Goal: Task Accomplishment & Management: Use online tool/utility

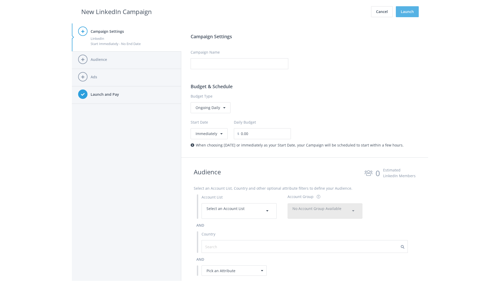
click at [407, 12] on button "Launch" at bounding box center [407, 11] width 23 height 11
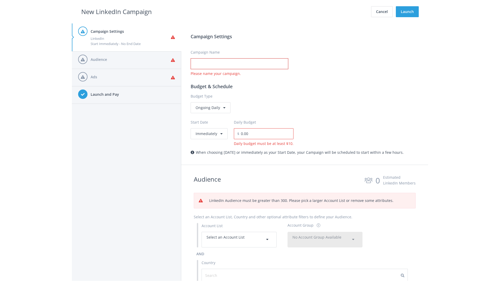
click at [239, 64] on input "Campaign Name" at bounding box center [240, 63] width 98 height 11
click at [116, 11] on h2 "New LinkedIn Campaign" at bounding box center [116, 12] width 71 height 10
type input "Campaign Name"
click at [116, 11] on h2 "New LinkedIn Campaign" at bounding box center [116, 12] width 71 height 10
click at [239, 240] on span "Select an Account List" at bounding box center [226, 237] width 38 height 5
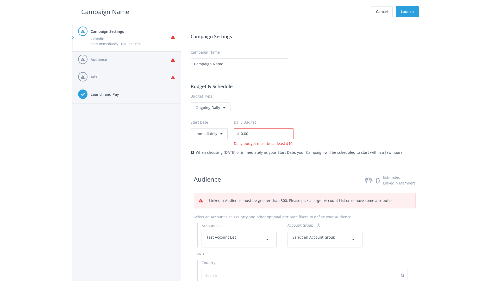
click at [325, 240] on span "Select an Account Group" at bounding box center [314, 237] width 43 height 5
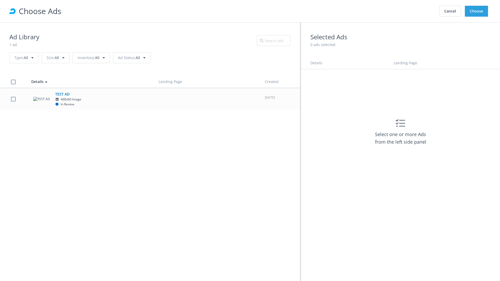
scroll to position [234, 0]
click at [150, 99] on td "TEST AD 468x60 Image In Review" at bounding box center [90, 99] width 127 height 22
checkbox input "true"
click at [477, 11] on button "Choose" at bounding box center [476, 11] width 23 height 11
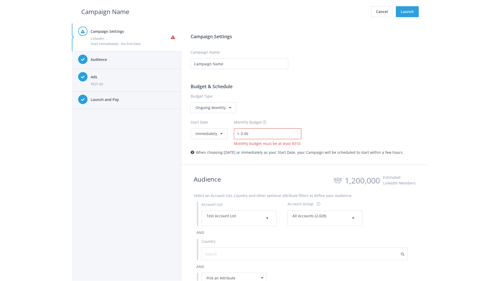
click at [269, 134] on input "0.00" at bounding box center [270, 133] width 62 height 11
click at [105, 11] on h2 "Campaign Name" at bounding box center [105, 12] width 48 height 10
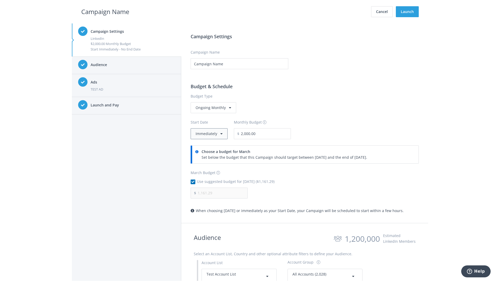
click at [209, 134] on button "Immediately" at bounding box center [209, 133] width 37 height 11
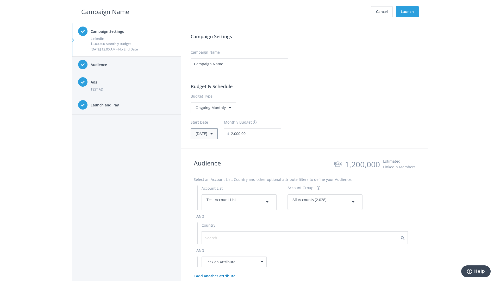
click at [212, 134] on button "Thu, Apr 1, 2021" at bounding box center [204, 133] width 27 height 11
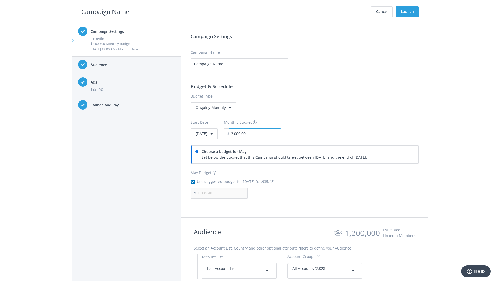
click at [269, 134] on input "2,000.00" at bounding box center [256, 133] width 52 height 11
click at [105, 11] on h2 "Campaign Name" at bounding box center [105, 12] width 48 height 10
type input "2,500.00"
type input "2,419.35"
checkbox input "false"
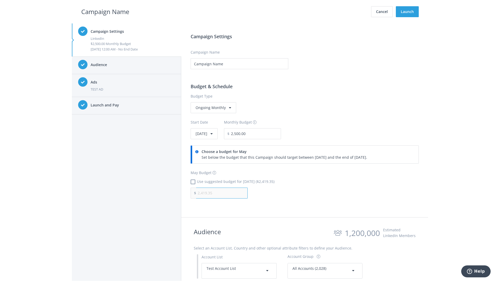
click at [222, 193] on input "2,419.35" at bounding box center [222, 193] width 52 height 11
type input "1,000.00"
click at [105, 11] on h2 "Campaign Name" at bounding box center [105, 12] width 48 height 10
click at [269, 134] on input "2,500.00" at bounding box center [256, 133] width 52 height 11
click at [105, 11] on h2 "Campaign Name" at bounding box center [105, 12] width 48 height 10
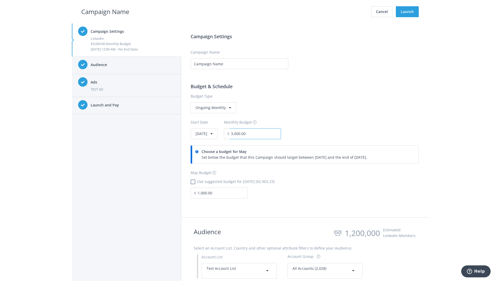
click at [269, 134] on input "3,000.00" at bounding box center [256, 133] width 52 height 11
click at [105, 11] on h2 "Campaign Name" at bounding box center [105, 12] width 48 height 10
type input "2,500.00"
checkbox input "true"
type input "2,419.35"
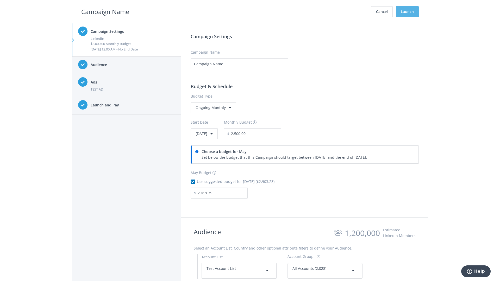
click at [407, 12] on button "Launch" at bounding box center [407, 11] width 23 height 11
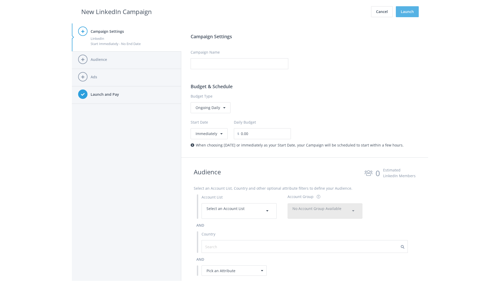
click at [407, 12] on button "Launch" at bounding box center [407, 11] width 23 height 11
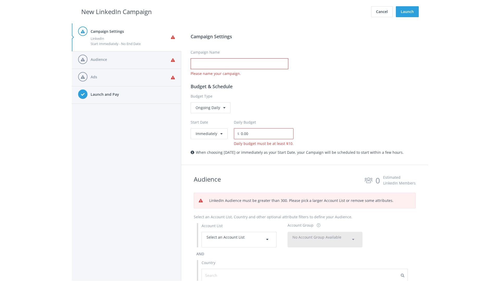
click at [239, 64] on input "Campaign Name" at bounding box center [240, 63] width 98 height 11
click at [116, 11] on h2 "New LinkedIn Campaign" at bounding box center [116, 12] width 71 height 10
type input "Campaign Name"
click at [116, 11] on h2 "New LinkedIn Campaign" at bounding box center [116, 12] width 71 height 10
click at [239, 240] on span "Select an Account List" at bounding box center [226, 237] width 38 height 5
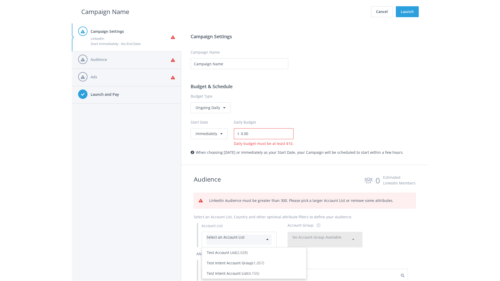
click at [254, 256] on div "Test Account List (2,028)" at bounding box center [254, 253] width 95 height 6
click at [325, 240] on span "No Account Group Available" at bounding box center [317, 237] width 49 height 5
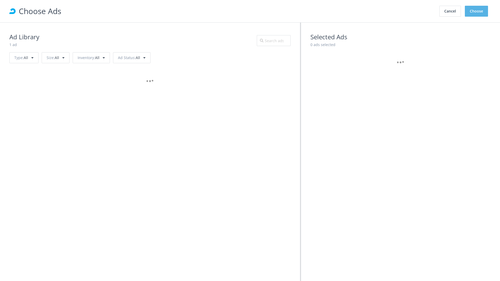
click at [477, 11] on button "Choose" at bounding box center [476, 11] width 23 height 11
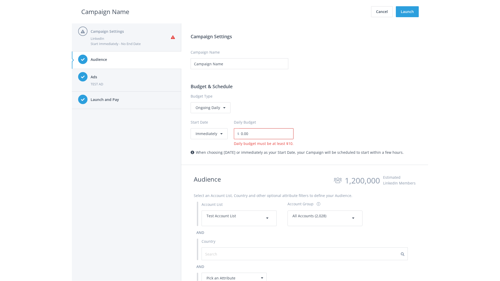
click at [265, 134] on input "0.00" at bounding box center [266, 133] width 54 height 11
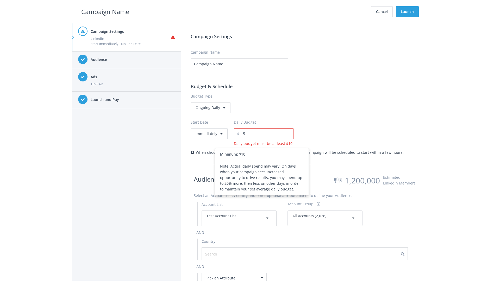
click at [105, 11] on h2 "Campaign Name" at bounding box center [105, 12] width 48 height 10
type input "15.00"
click at [407, 12] on button "Launch" at bounding box center [407, 11] width 23 height 11
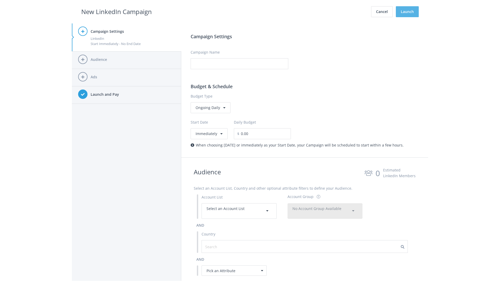
click at [407, 12] on button "Launch" at bounding box center [407, 11] width 23 height 11
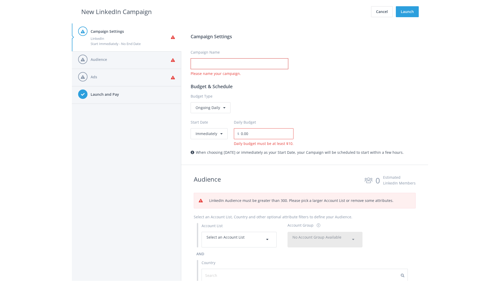
click at [239, 64] on input "Campaign Name" at bounding box center [240, 63] width 98 height 11
click at [116, 11] on h2 "New LinkedIn Campaign" at bounding box center [116, 12] width 71 height 10
type input "Campaign Name"
click at [116, 11] on h2 "New LinkedIn Campaign" at bounding box center [116, 12] width 71 height 10
click at [239, 240] on span "Select an Account List" at bounding box center [226, 237] width 38 height 5
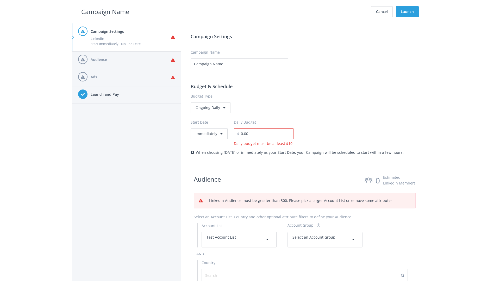
click at [325, 235] on span "Select an Account Group" at bounding box center [314, 237] width 43 height 5
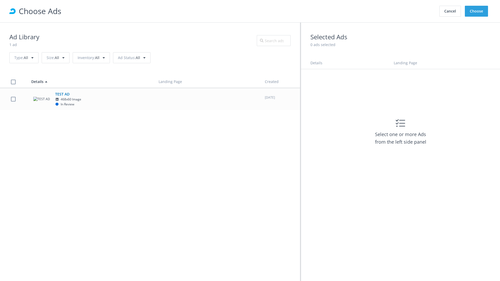
click at [150, 99] on td "TEST AD 468x60 Image In Review" at bounding box center [90, 99] width 127 height 22
click at [477, 11] on button "Choose" at bounding box center [476, 11] width 23 height 11
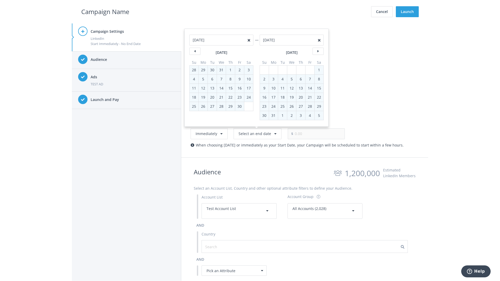
click at [264, 79] on div "2" at bounding box center [264, 79] width 7 height 9
type input "05/02/2021"
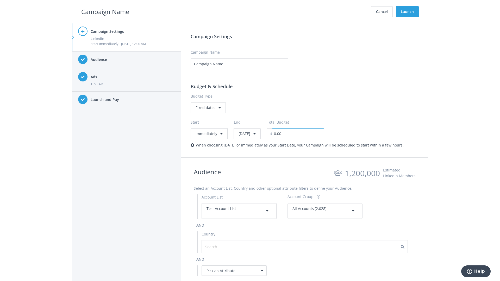
click at [312, 134] on input "0.00" at bounding box center [298, 133] width 52 height 11
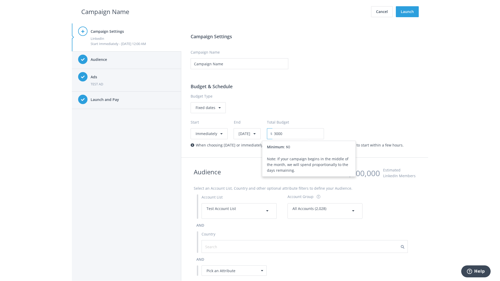
click at [105, 11] on h2 "Campaign Name" at bounding box center [105, 12] width 48 height 10
type input "3,000.00"
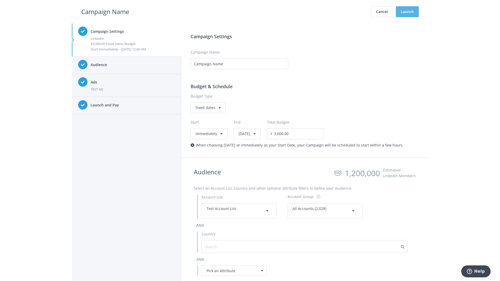
click at [407, 12] on button "Launch" at bounding box center [407, 11] width 23 height 11
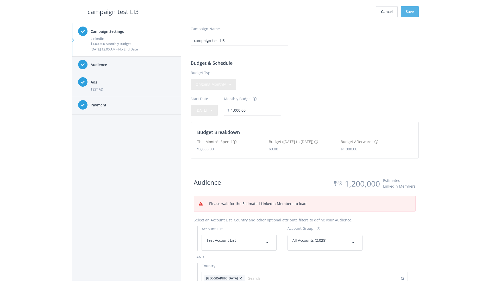
click at [410, 12] on button "Save" at bounding box center [410, 11] width 18 height 11
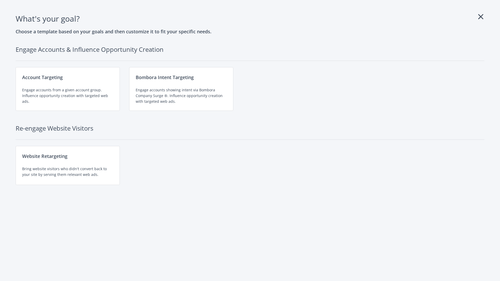
click at [68, 89] on div "Engage accounts from a given account group. Influence opportunity creation with…" at bounding box center [67, 95] width 91 height 17
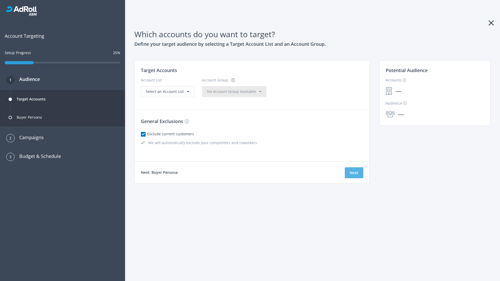
click at [354, 173] on button "Next" at bounding box center [354, 173] width 18 height 11
click at [167, 94] on span "Select an Account List" at bounding box center [165, 91] width 38 height 5
click at [221, 94] on span "No Account Group Available" at bounding box center [231, 91] width 49 height 5
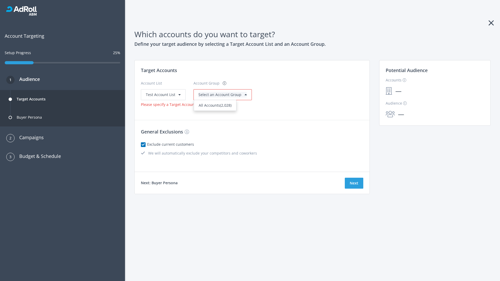
click at [214, 105] on span "All Accounts (2,028)" at bounding box center [215, 105] width 33 height 5
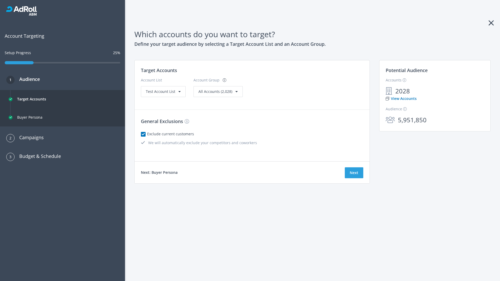
click at [401, 99] on link "View Accounts" at bounding box center [401, 99] width 31 height 6
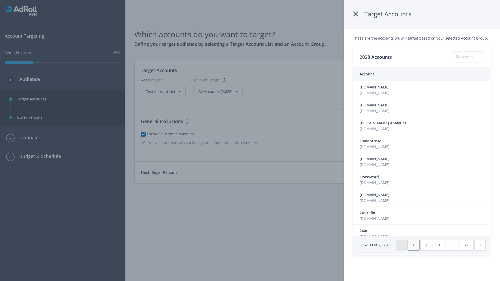
click at [356, 14] on icon at bounding box center [355, 13] width 5 height 9
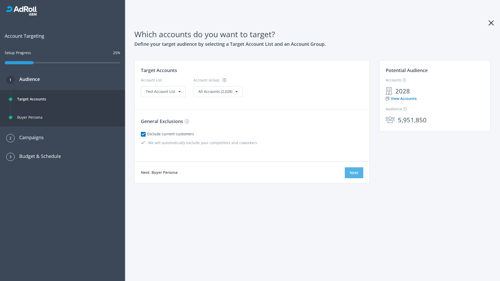
click at [354, 173] on button "Next" at bounding box center [354, 173] width 18 height 11
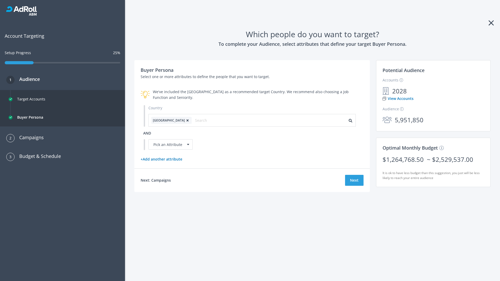
click at [185, 120] on icon at bounding box center [187, 120] width 5 height 3
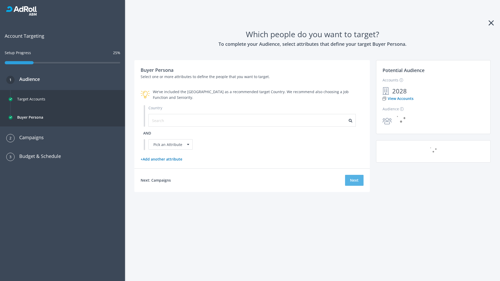
click at [354, 180] on button "Next" at bounding box center [354, 180] width 18 height 11
click at [172, 120] on input "text" at bounding box center [175, 121] width 47 height 6
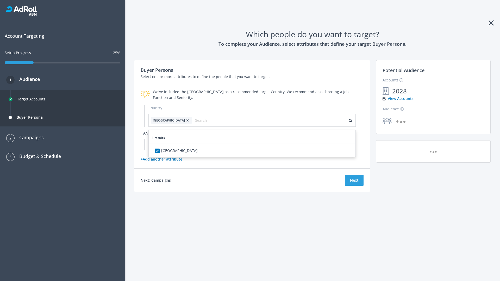
click at [147, 133] on span "and" at bounding box center [147, 133] width 8 height 5
click at [171, 145] on div "Pick an Attribute" at bounding box center [170, 144] width 44 height 10
click at [354, 186] on button "Next" at bounding box center [354, 180] width 18 height 11
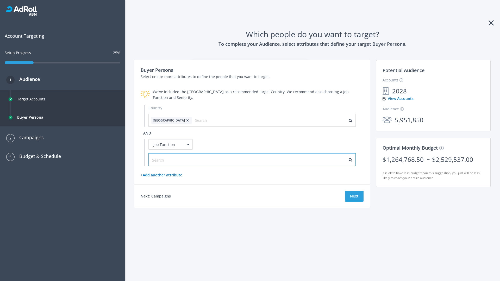
click at [172, 160] on input "text" at bounding box center [175, 160] width 47 height 6
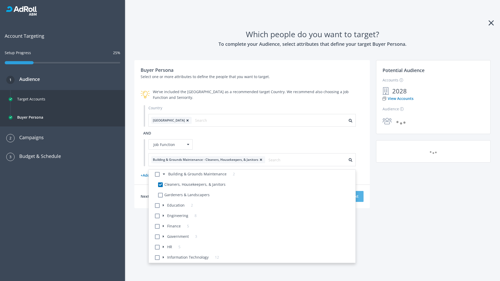
click at [354, 196] on button "Next" at bounding box center [354, 196] width 18 height 11
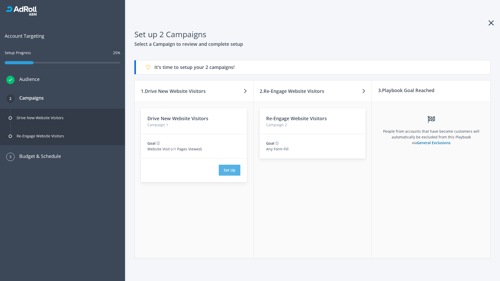
click at [230, 170] on button "Set Up" at bounding box center [230, 170] width 22 height 11
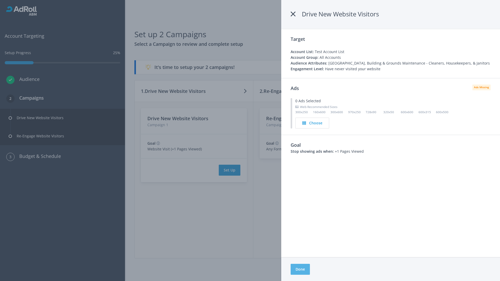
click at [300, 270] on button "Done" at bounding box center [300, 269] width 19 height 11
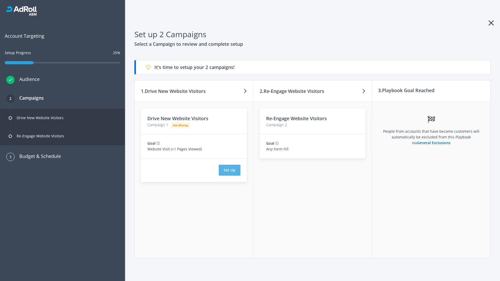
click at [230, 170] on button "Set Up" at bounding box center [230, 170] width 22 height 11
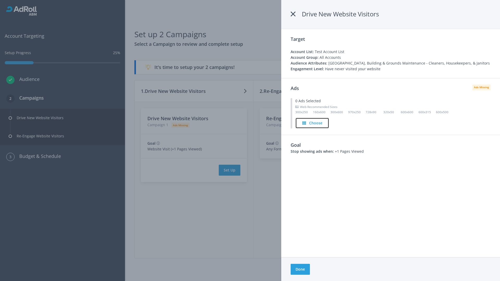
click at [313, 123] on h4 "Choose" at bounding box center [315, 123] width 13 height 6
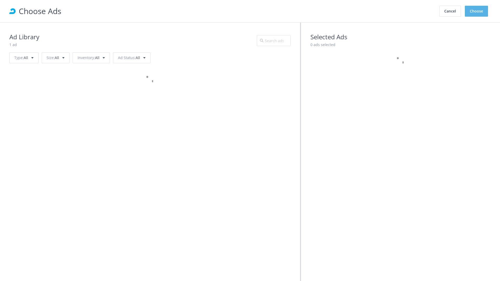
click at [477, 11] on button "Choose" at bounding box center [476, 11] width 23 height 11
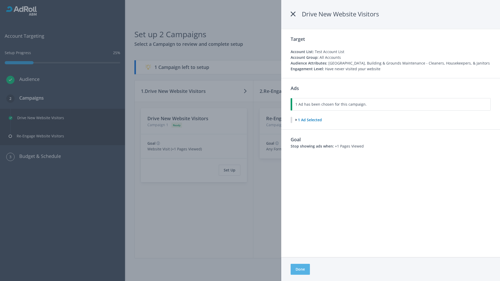
click at [300, 270] on button "Done" at bounding box center [300, 269] width 19 height 11
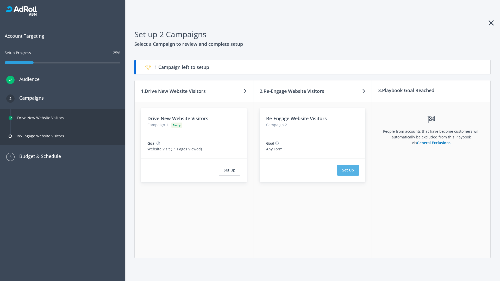
click at [348, 170] on button "Set Up" at bounding box center [348, 170] width 22 height 11
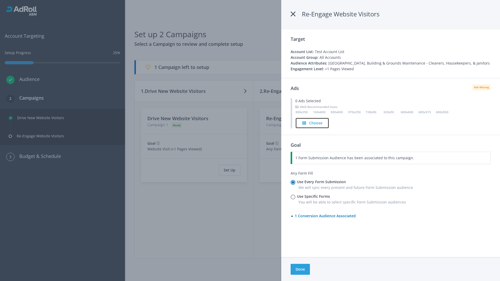
click at [312, 123] on h4 "Choose" at bounding box center [315, 123] width 13 height 6
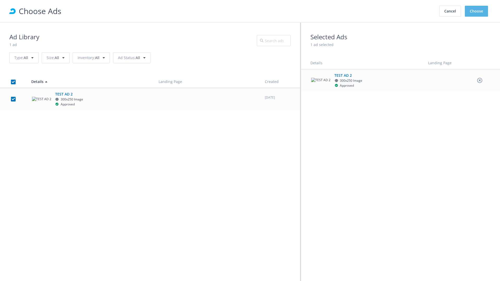
click at [477, 11] on button "Choose" at bounding box center [476, 11] width 23 height 11
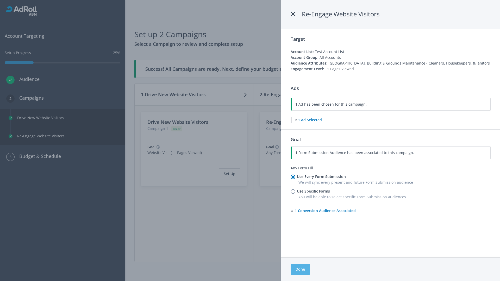
click at [300, 270] on button "Done" at bounding box center [300, 269] width 19 height 11
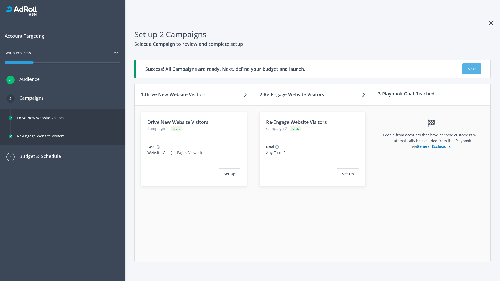
click at [472, 69] on button "Next" at bounding box center [472, 69] width 18 height 11
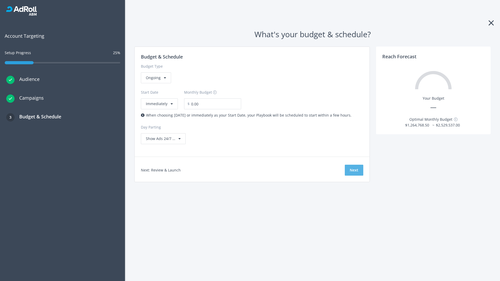
click at [354, 170] on button "Next" at bounding box center [354, 170] width 18 height 11
click at [156, 83] on div "Ongoing" at bounding box center [156, 77] width 30 height 11
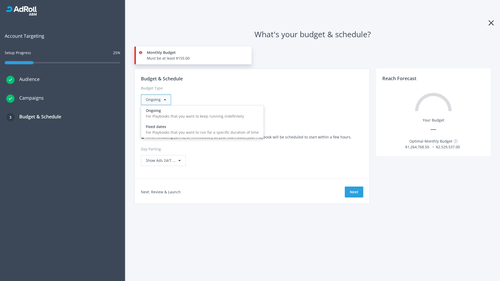
click at [201, 130] on div "For Playbooks that you want to run for a specific duration of time" at bounding box center [202, 133] width 113 height 6
click at [158, 100] on div "Ongoing" at bounding box center [156, 99] width 30 height 11
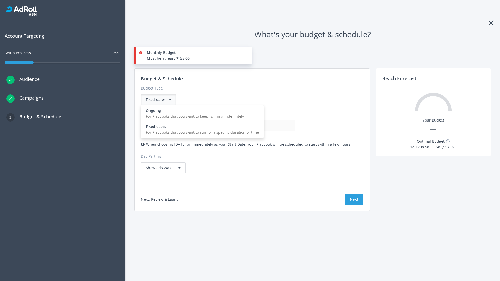
click at [201, 114] on div "For Playbooks that you want to keep running indefinitely" at bounding box center [202, 117] width 113 height 6
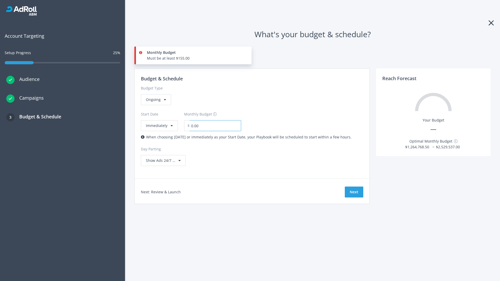
click at [212, 126] on input "0.00" at bounding box center [216, 125] width 52 height 11
click at [221, 126] on input "1.00" at bounding box center [216, 125] width 52 height 11
type input "1,000.00"
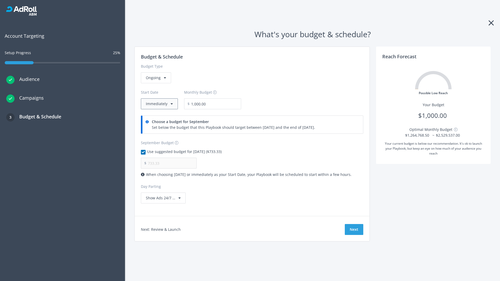
click at [159, 104] on button "Immediately" at bounding box center [159, 103] width 37 height 11
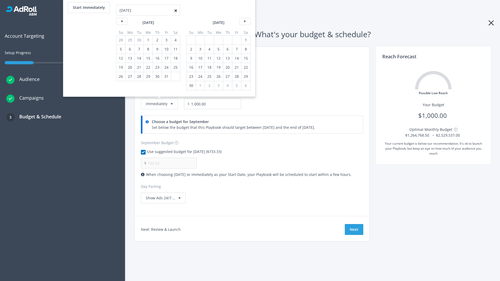
click at [191, 49] on div "2" at bounding box center [191, 49] width 7 height 9
type input "966.67"
click at [245, 40] on div "1" at bounding box center [246, 40] width 7 height 9
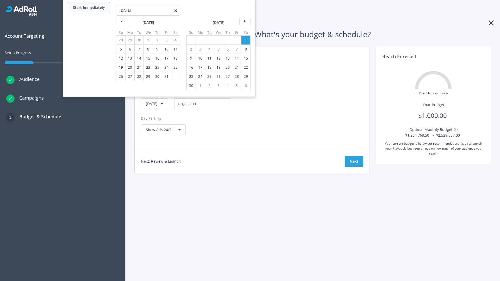
click at [89, 8] on button "Start Immediately" at bounding box center [89, 7] width 42 height 11
type input "[DATE]"
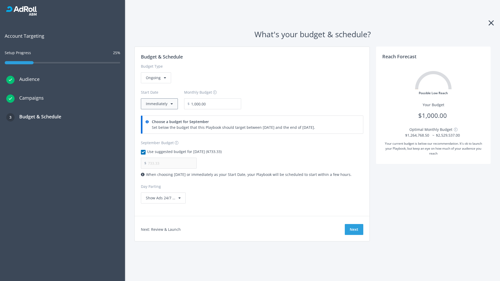
click at [159, 104] on button "Immediately" at bounding box center [159, 103] width 37 height 11
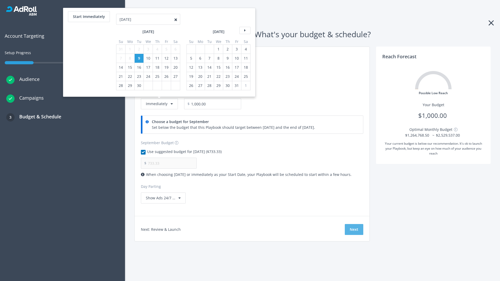
click at [354, 230] on button "Next" at bounding box center [354, 229] width 18 height 11
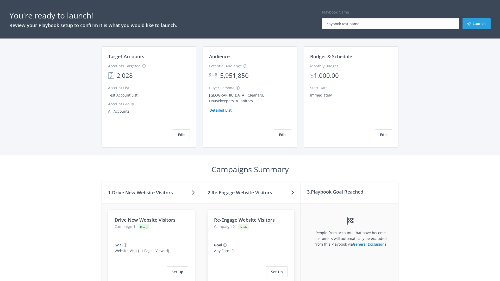
type input "Playbook test name"
click at [477, 24] on button "Launch" at bounding box center [477, 23] width 28 height 11
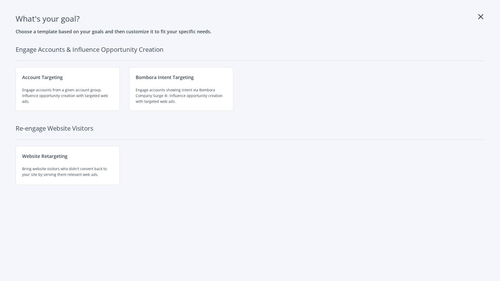
click at [181, 89] on div "Engage accounts showing intent via Bombora Company Surge ®. Influence opportuni…" at bounding box center [181, 95] width 91 height 17
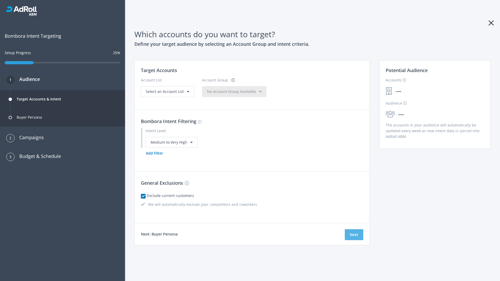
click at [354, 235] on button "Next" at bounding box center [354, 235] width 18 height 11
click at [154, 159] on button "Add Filter" at bounding box center [154, 153] width 27 height 11
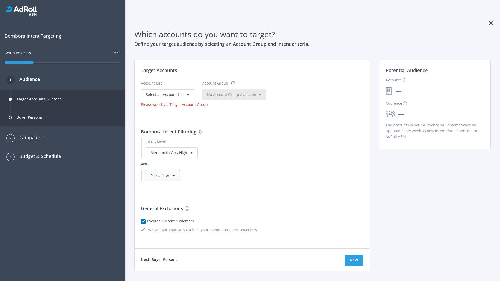
click at [163, 176] on div "Pick a filter" at bounding box center [163, 175] width 34 height 11
click at [354, 255] on button "Next" at bounding box center [354, 260] width 18 height 11
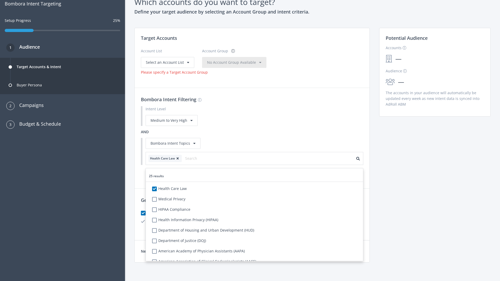
click at [167, 62] on span "Select an Account List" at bounding box center [165, 62] width 38 height 5
click at [237, 65] on span "No Account Group Available" at bounding box center [231, 62] width 49 height 5
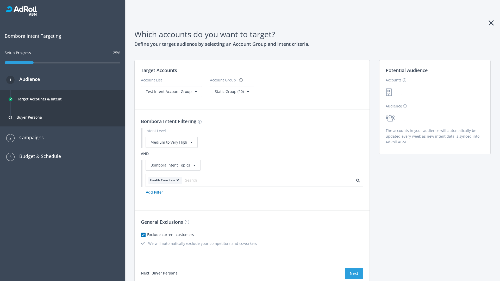
click at [230, 91] on span "Static Group (20)" at bounding box center [229, 91] width 29 height 5
click at [171, 91] on span "Test Intent Account Group" at bounding box center [169, 91] width 46 height 5
click at [221, 94] on span "Static Group (20)" at bounding box center [229, 91] width 29 height 5
click at [354, 274] on button "Next" at bounding box center [354, 273] width 18 height 11
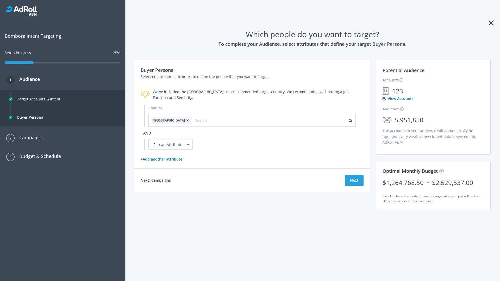
click at [185, 120] on icon at bounding box center [187, 120] width 5 height 3
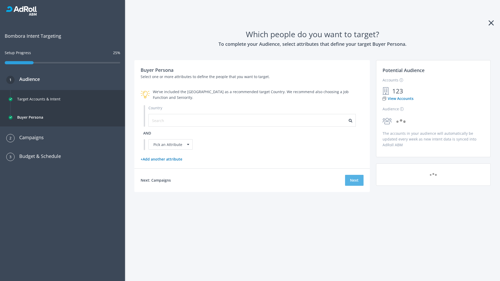
click at [354, 180] on button "Next" at bounding box center [354, 180] width 18 height 11
click at [172, 120] on input "text" at bounding box center [175, 121] width 47 height 6
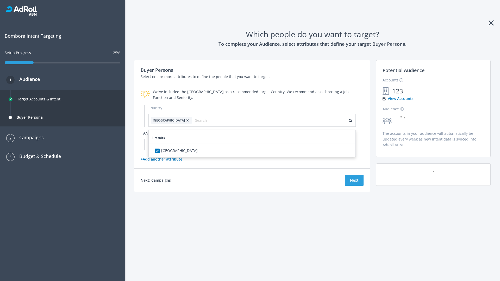
click at [147, 133] on span "and" at bounding box center [147, 133] width 8 height 5
click at [171, 145] on div "Pick an Attribute" at bounding box center [170, 144] width 44 height 10
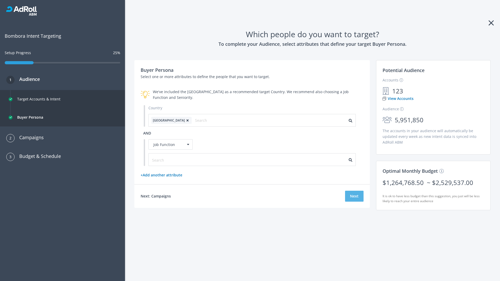
click at [354, 196] on button "Next" at bounding box center [354, 196] width 18 height 11
click at [172, 160] on input "text" at bounding box center [175, 160] width 47 height 6
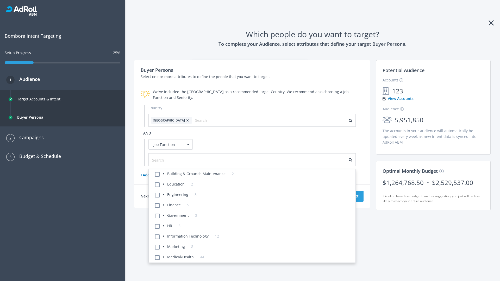
click at [254, 175] on li "Building & Grounds Maintenance 2" at bounding box center [254, 175] width 204 height 10
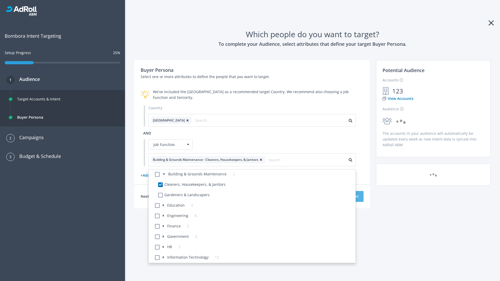
click at [354, 196] on button "Next" at bounding box center [354, 196] width 18 height 11
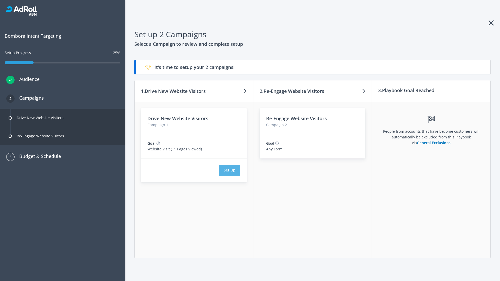
click at [230, 170] on button "Set Up" at bounding box center [230, 170] width 22 height 11
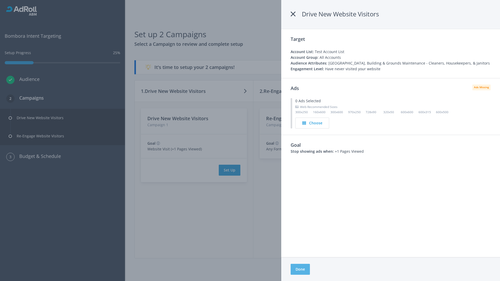
click at [300, 270] on button "Done" at bounding box center [300, 269] width 19 height 11
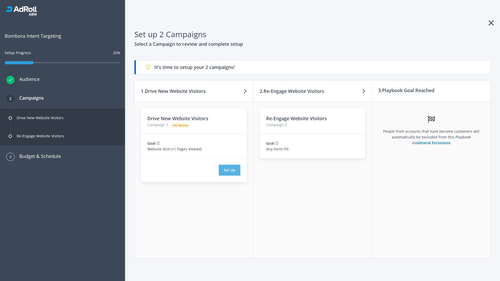
click at [230, 170] on button "Set Up" at bounding box center [230, 170] width 22 height 11
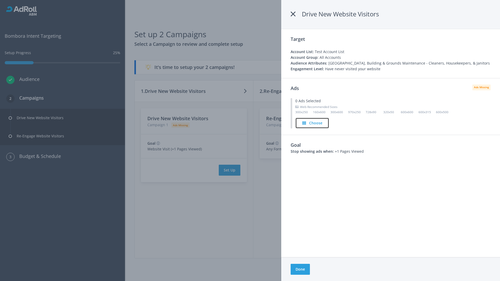
click at [313, 123] on h4 "Choose" at bounding box center [315, 123] width 13 height 6
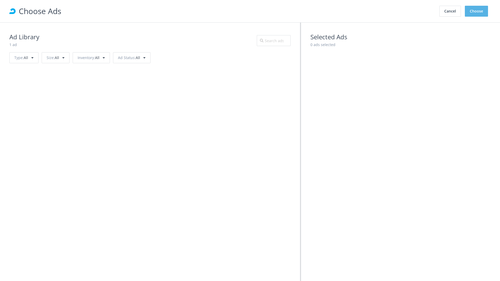
click at [477, 11] on button "Choose" at bounding box center [476, 11] width 23 height 11
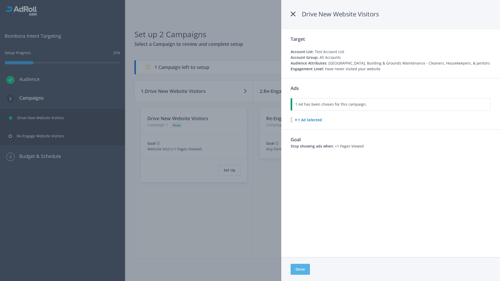
click at [300, 270] on button "Done" at bounding box center [300, 269] width 19 height 11
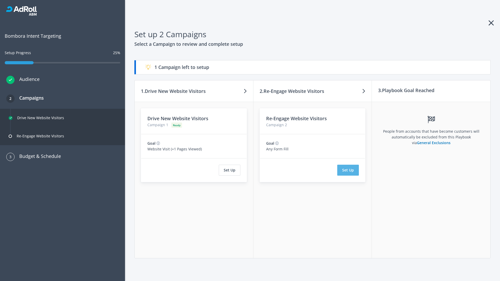
click at [348, 170] on button "Set Up" at bounding box center [348, 170] width 22 height 11
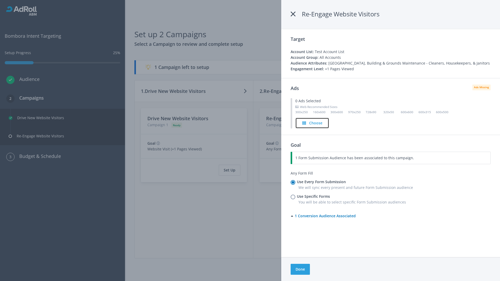
click at [312, 123] on h4 "Choose" at bounding box center [315, 123] width 13 height 6
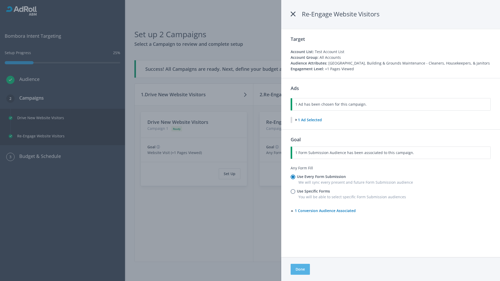
click at [300, 270] on button "Done" at bounding box center [300, 269] width 19 height 11
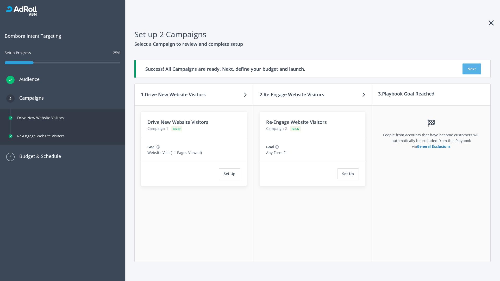
click at [472, 69] on button "Next" at bounding box center [472, 69] width 18 height 11
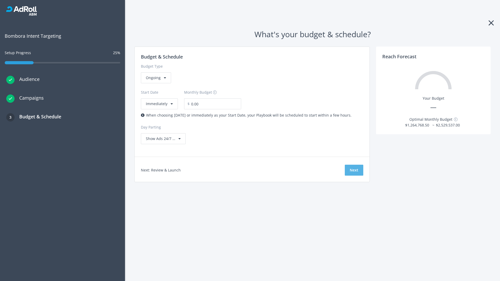
click at [354, 170] on button "Next" at bounding box center [354, 170] width 18 height 11
click at [156, 83] on div "Ongoing" at bounding box center [156, 77] width 30 height 11
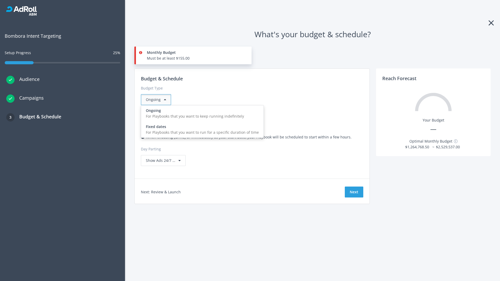
click at [201, 130] on div "For Playbooks that you want to run for a specific duration of time" at bounding box center [202, 133] width 113 height 6
click at [158, 100] on div "Ongoing" at bounding box center [156, 99] width 30 height 11
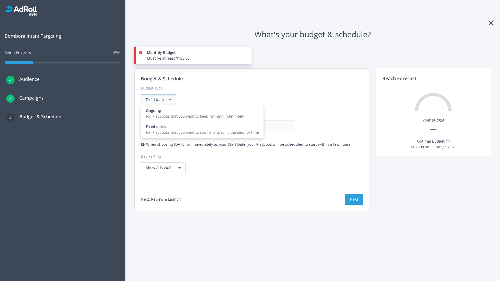
click at [201, 114] on div "For Playbooks that you want to keep running indefinitely" at bounding box center [202, 117] width 113 height 6
click at [244, 126] on input "0.00" at bounding box center [270, 125] width 52 height 11
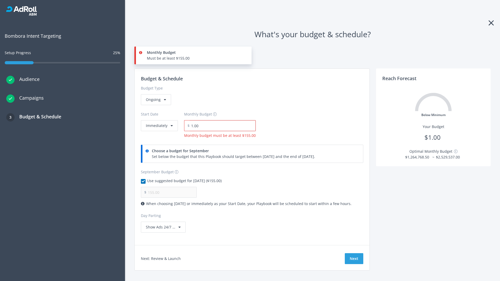
click at [221, 126] on input "1.00" at bounding box center [223, 125] width 66 height 11
type input "1,000.00"
click at [159, 120] on button "Immediately" at bounding box center [159, 125] width 37 height 11
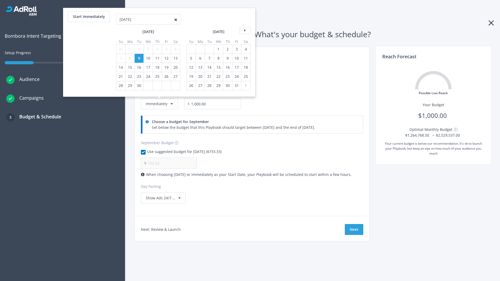
click at [244, 30] on icon at bounding box center [244, 30] width 11 height 7
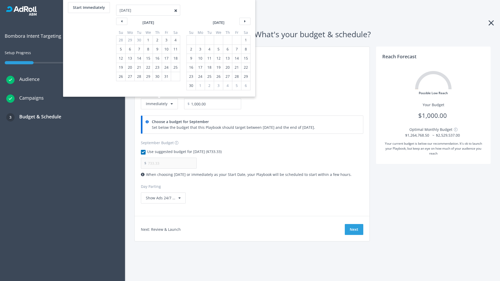
click at [191, 49] on div "2" at bounding box center [191, 49] width 7 height 9
type input "966.67"
click at [245, 40] on div "1" at bounding box center [246, 40] width 7 height 9
click at [89, 8] on button "Start Immediately" at bounding box center [89, 7] width 42 height 11
type input "09/09/2025"
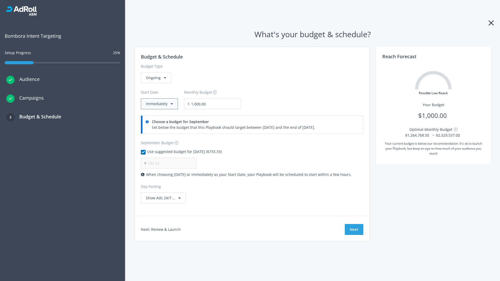
click at [159, 104] on button "Immediately" at bounding box center [159, 103] width 37 height 11
click at [354, 230] on button "Next" at bounding box center [354, 229] width 18 height 11
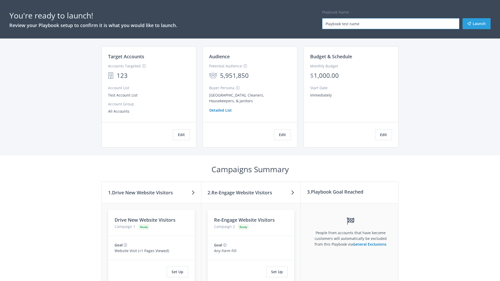
type input "Playbook test name"
click at [477, 24] on button "Launch" at bounding box center [477, 23] width 28 height 11
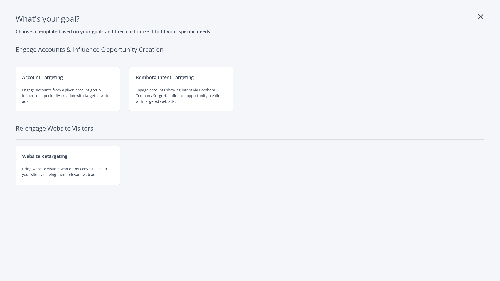
click at [68, 166] on div "Website Retargeting Bring website visitors who didn't convert back to your site…" at bounding box center [68, 165] width 104 height 39
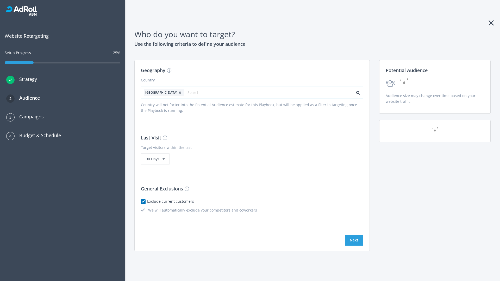
click at [196, 92] on input "text" at bounding box center [211, 92] width 47 height 7
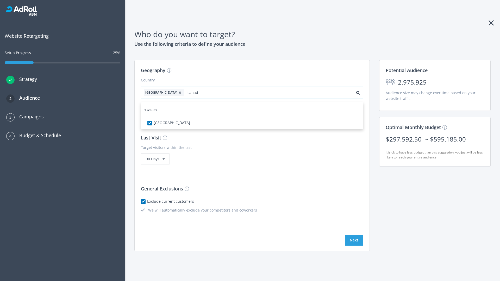
type input "[GEOGRAPHIC_DATA]"
click at [177, 92] on icon at bounding box center [179, 92] width 5 height 3
click at [354, 240] on button "Next" at bounding box center [354, 240] width 18 height 11
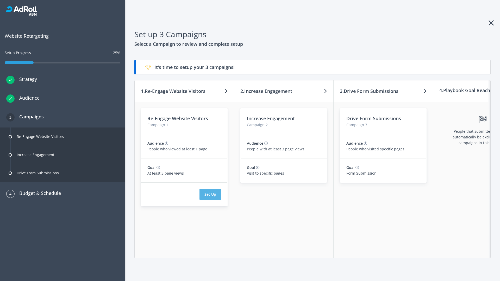
click at [210, 195] on button "Set Up" at bounding box center [211, 194] width 22 height 11
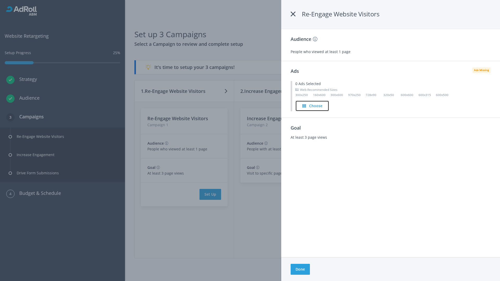
click at [313, 106] on h4 "Choose" at bounding box center [315, 106] width 13 height 6
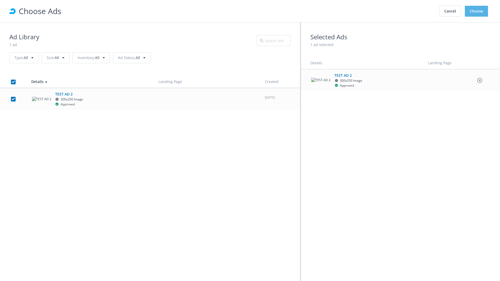
click at [477, 11] on button "Choose" at bounding box center [476, 11] width 23 height 11
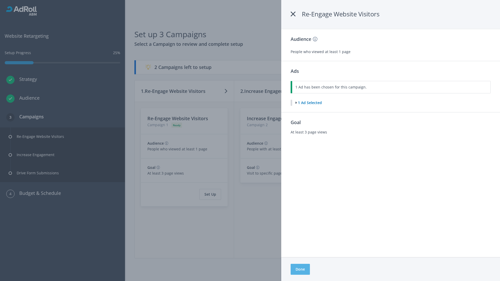
click at [300, 270] on button "Done" at bounding box center [300, 269] width 19 height 11
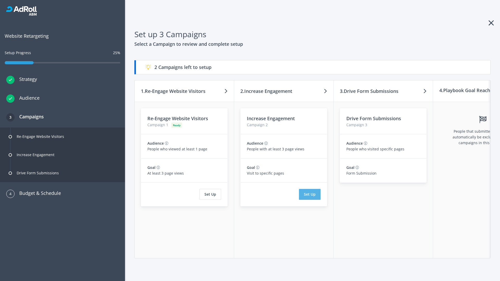
click at [310, 195] on button "Set Up" at bounding box center [310, 194] width 22 height 11
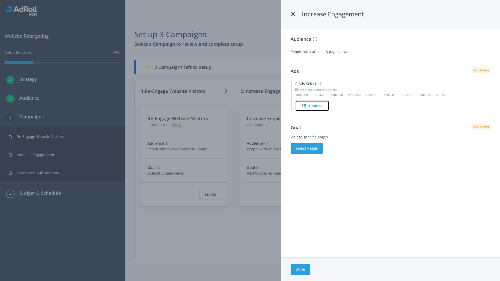
click at [313, 106] on h4 "Choose" at bounding box center [315, 106] width 13 height 6
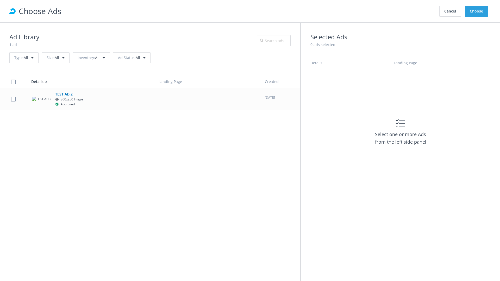
click at [13, 99] on label at bounding box center [13, 99] width 5 height 5
checkbox input "true"
click at [477, 11] on button "Choose" at bounding box center [476, 11] width 23 height 11
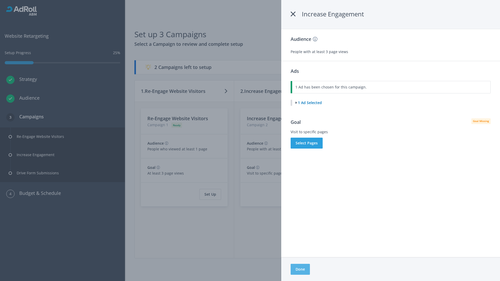
click at [300, 270] on button "Done" at bounding box center [300, 269] width 19 height 11
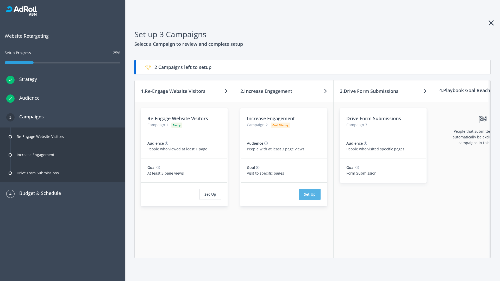
click at [310, 195] on button "Set Up" at bounding box center [310, 194] width 22 height 11
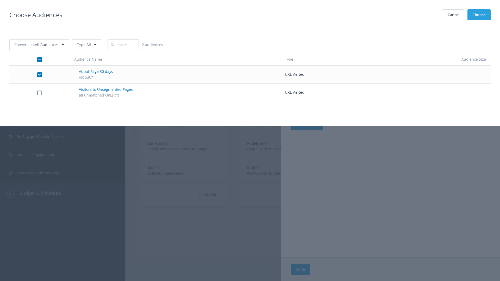
checkbox input "true"
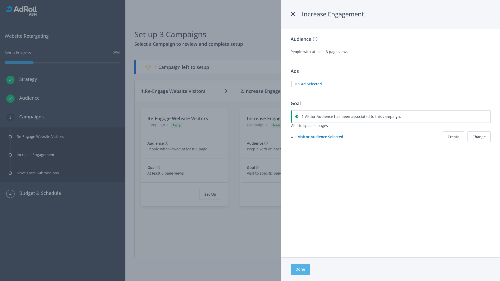
click at [300, 270] on button "Done" at bounding box center [300, 269] width 19 height 11
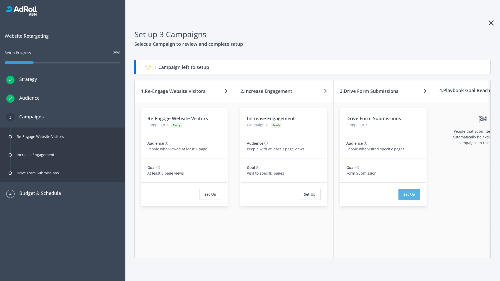
click at [409, 195] on button "Set Up" at bounding box center [410, 194] width 22 height 11
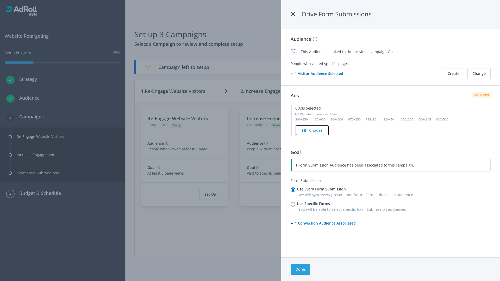
click at [312, 130] on h4 "Choose" at bounding box center [315, 131] width 13 height 6
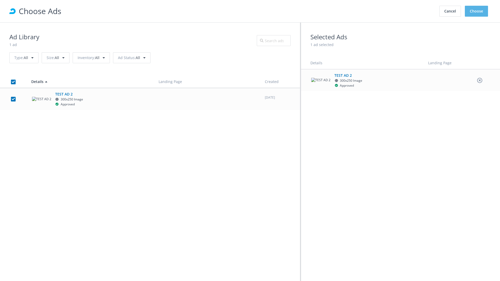
click at [477, 11] on button "Choose" at bounding box center [476, 11] width 23 height 11
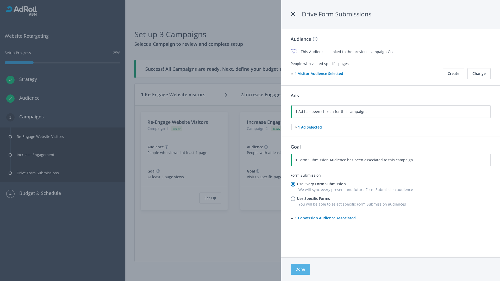
click at [300, 270] on button "Done" at bounding box center [300, 269] width 19 height 11
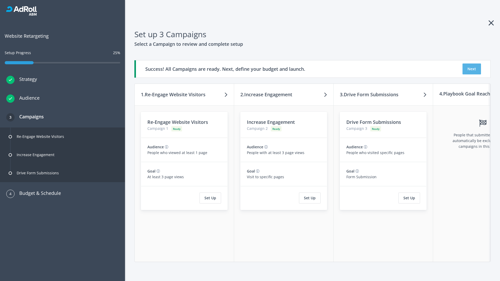
click at [472, 69] on button "Next" at bounding box center [472, 69] width 18 height 11
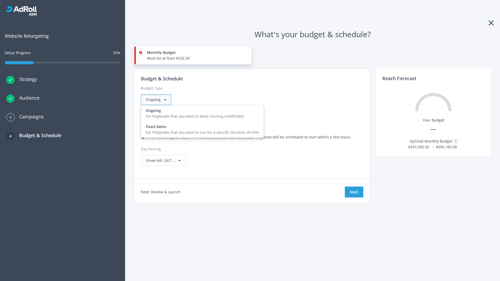
click at [201, 130] on div "For Playbooks that you want to run for a specific duration of time" at bounding box center [202, 133] width 113 height 6
click at [158, 100] on div "Ongoing" at bounding box center [156, 99] width 30 height 11
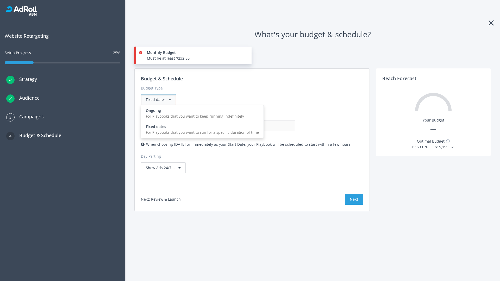
click at [201, 114] on div "For Playbooks that you want to keep running indefinitely" at bounding box center [202, 117] width 113 height 6
click at [244, 126] on input "0.00" at bounding box center [270, 125] width 52 height 11
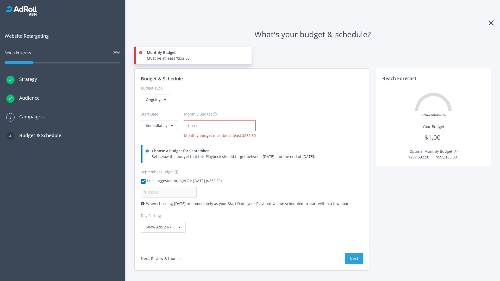
click at [221, 126] on input "1.00" at bounding box center [223, 125] width 66 height 11
type input "1,000.00"
click at [159, 120] on button "Immediately" at bounding box center [159, 125] width 37 height 11
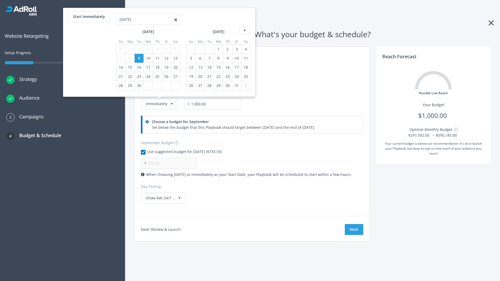
click at [244, 30] on icon at bounding box center [244, 30] width 11 height 7
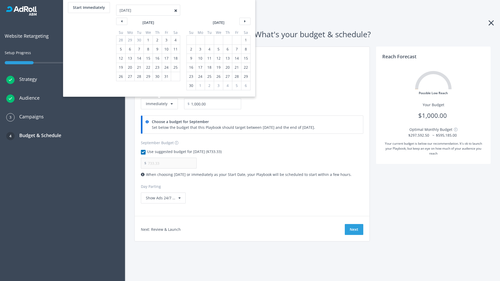
click at [191, 49] on div "2" at bounding box center [191, 49] width 7 height 9
type input "966.67"
click at [245, 40] on div "1" at bounding box center [246, 40] width 7 height 9
click at [89, 8] on button "Start Immediately" at bounding box center [89, 7] width 42 height 11
type input "09/09/2025"
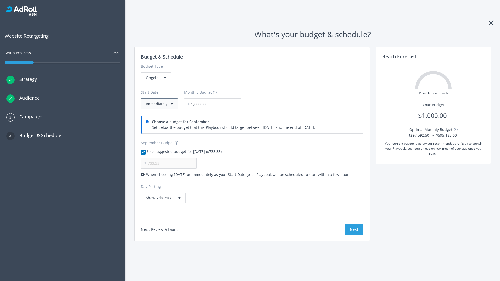
click at [159, 104] on button "Immediately" at bounding box center [159, 103] width 37 height 11
click at [354, 230] on button "Next" at bounding box center [354, 229] width 18 height 11
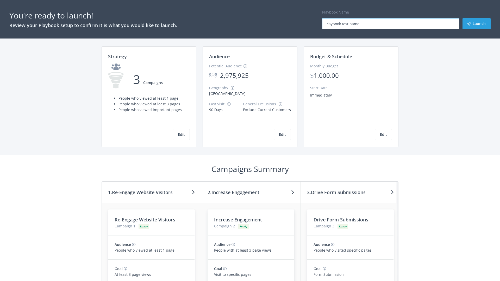
type input "Playbook test name"
click at [477, 24] on button "Launch" at bounding box center [477, 23] width 28 height 11
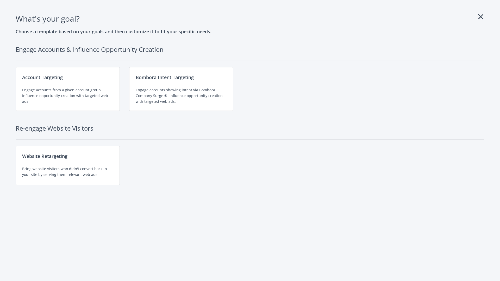
click at [68, 166] on div "Website Retargeting Bring website visitors who didn't convert back to your site…" at bounding box center [68, 165] width 104 height 39
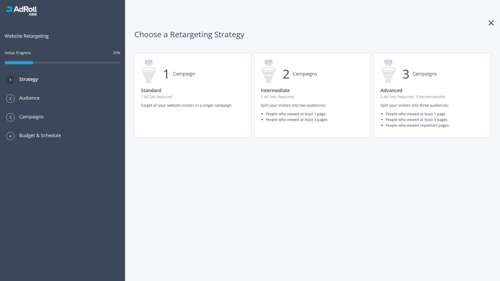
click at [313, 95] on p "2 Ad Sets Required" at bounding box center [313, 97] width 104 height 6
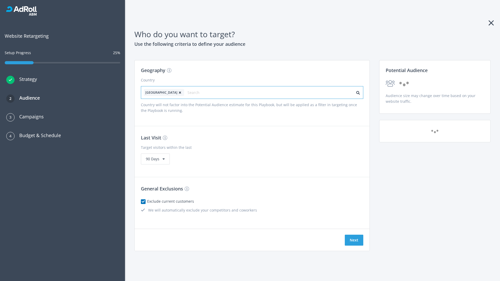
click at [196, 92] on input "text" at bounding box center [211, 92] width 47 height 7
type input "[GEOGRAPHIC_DATA]"
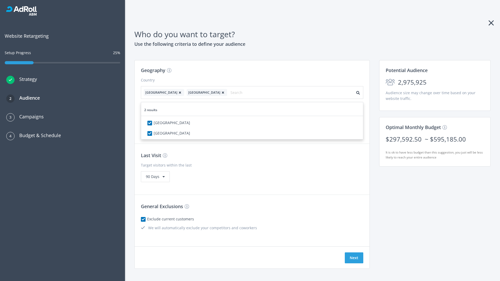
click at [177, 92] on icon at bounding box center [179, 92] width 5 height 3
checkbox input "false"
click at [354, 253] on button "Next" at bounding box center [354, 258] width 18 height 11
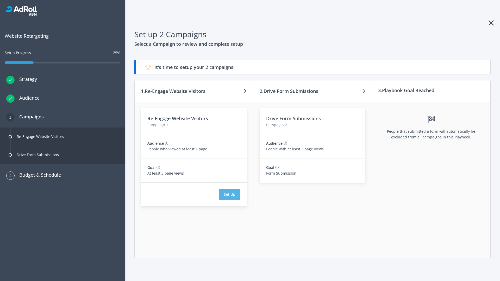
click at [230, 195] on button "Set Up" at bounding box center [230, 194] width 22 height 11
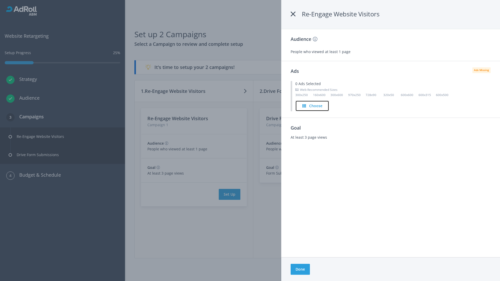
click at [313, 106] on h4 "Choose" at bounding box center [315, 106] width 13 height 6
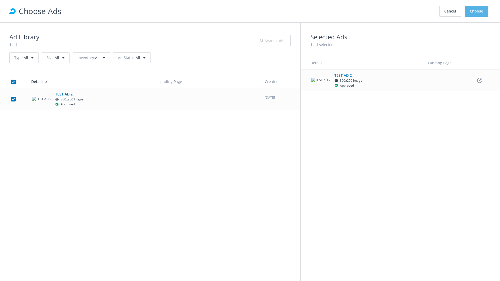
click at [477, 11] on button "Choose" at bounding box center [476, 11] width 23 height 11
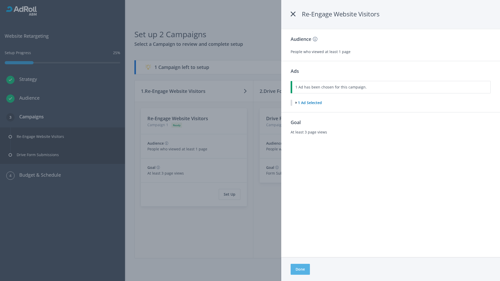
click at [300, 270] on button "Done" at bounding box center [300, 269] width 19 height 11
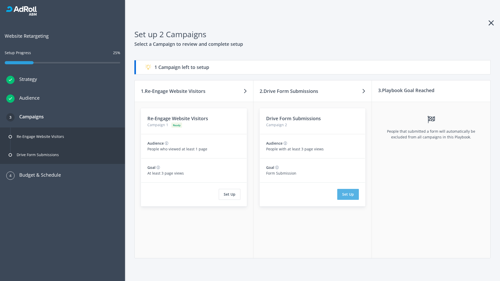
click at [348, 195] on button "Set Up" at bounding box center [348, 194] width 22 height 11
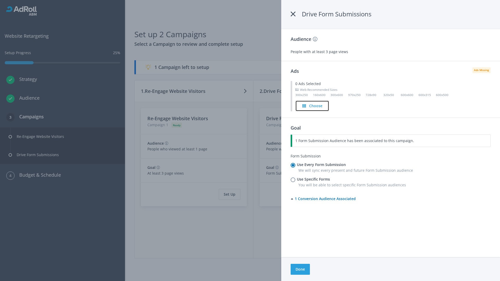
click at [313, 106] on h4 "Choose" at bounding box center [315, 106] width 13 height 6
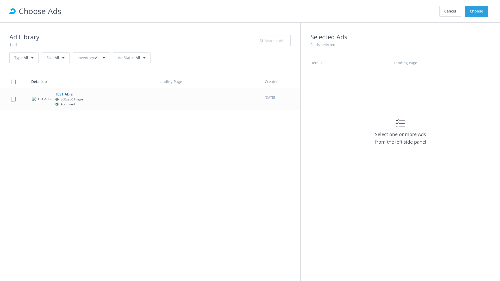
click at [13, 99] on label at bounding box center [13, 99] width 5 height 5
checkbox input "true"
click at [477, 11] on button "Choose" at bounding box center [476, 11] width 23 height 11
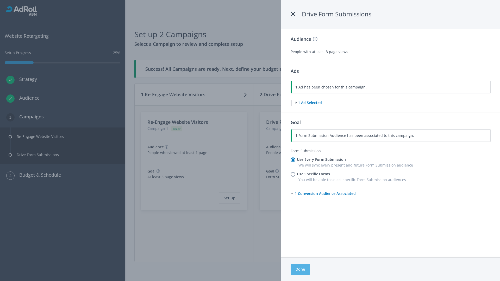
click at [300, 270] on button "Done" at bounding box center [300, 269] width 19 height 11
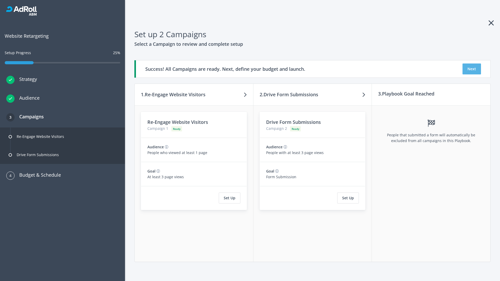
click at [472, 69] on button "Next" at bounding box center [472, 69] width 18 height 11
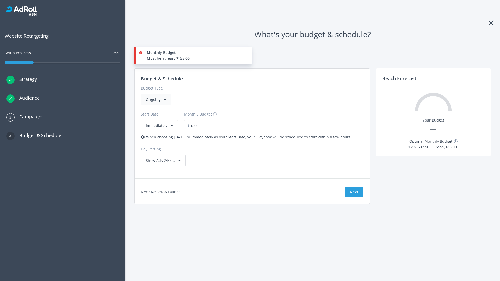
click at [156, 100] on div "Ongoing" at bounding box center [156, 99] width 30 height 11
click at [201, 130] on div "For Playbooks that you want to run for a specific duration of time" at bounding box center [202, 133] width 113 height 6
click at [158, 100] on div "Ongoing" at bounding box center [156, 99] width 30 height 11
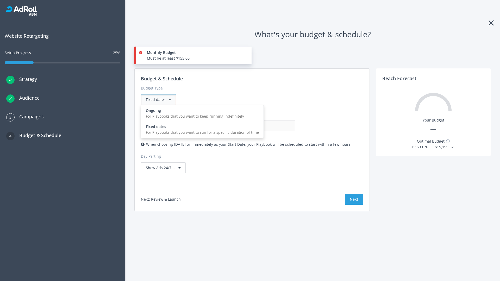
click at [201, 114] on div "For Playbooks that you want to keep running indefinitely" at bounding box center [202, 117] width 113 height 6
click at [244, 126] on input "0.00" at bounding box center [270, 125] width 52 height 11
click at [244, 126] on input "1.00" at bounding box center [270, 125] width 52 height 11
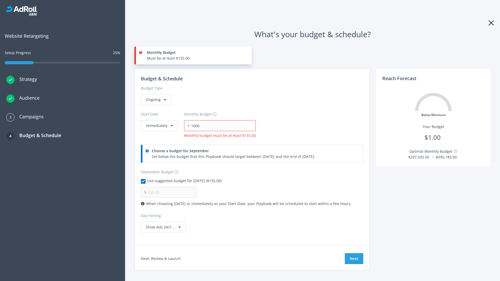
type input "1,000.00"
click at [159, 120] on button "Immediately" at bounding box center [159, 125] width 37 height 11
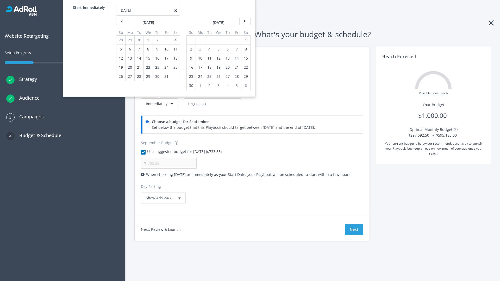
click at [191, 49] on div "2" at bounding box center [191, 49] width 7 height 9
type input "966.67"
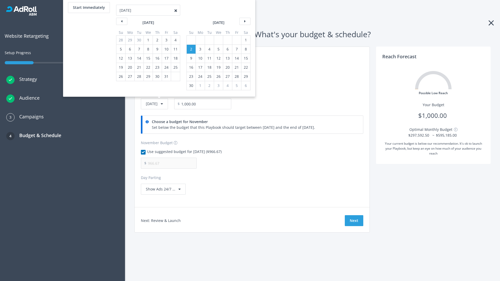
click at [245, 40] on div "1" at bounding box center [246, 40] width 7 height 9
click at [89, 8] on button "Start Immediately" at bounding box center [89, 7] width 42 height 11
type input "[DATE]"
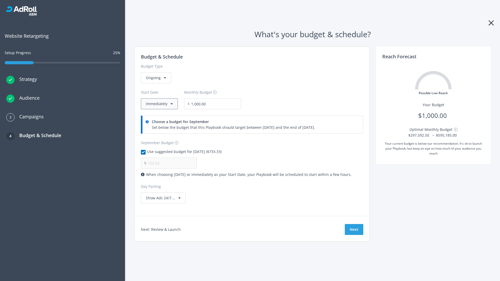
click at [159, 104] on button "Immediately" at bounding box center [159, 103] width 37 height 11
click at [354, 230] on button "Next" at bounding box center [354, 229] width 18 height 11
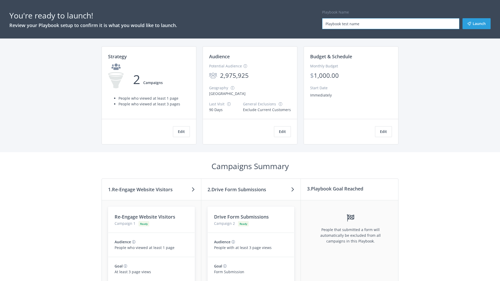
type input "Playbook test name"
click at [477, 24] on button "Launch" at bounding box center [477, 23] width 28 height 11
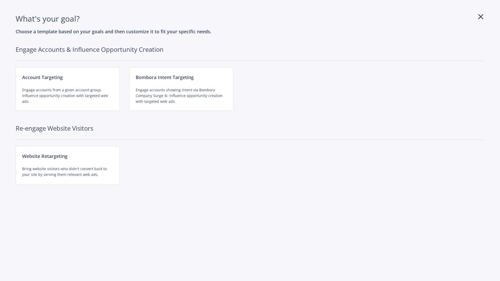
click at [68, 166] on div "Website Retargeting Bring website visitors who didn't convert back to your site…" at bounding box center [68, 165] width 104 height 39
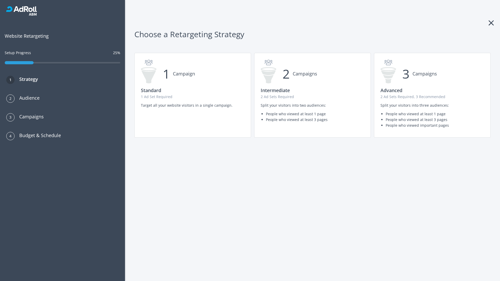
click at [193, 95] on p "1 Ad Set Required" at bounding box center [193, 97] width 104 height 6
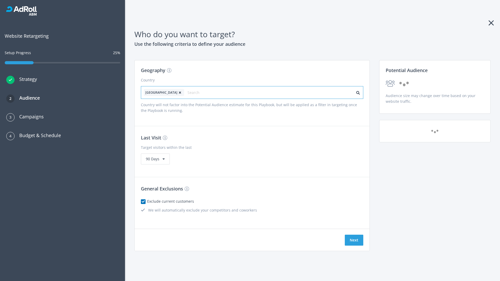
click at [196, 92] on input "text" at bounding box center [211, 92] width 47 height 7
type input "[GEOGRAPHIC_DATA]"
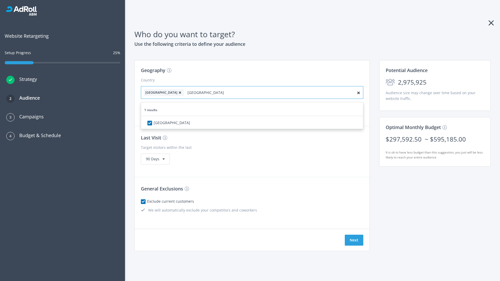
checkbox input "true"
click at [177, 92] on icon at bounding box center [179, 92] width 5 height 3
click at [354, 240] on button "Next" at bounding box center [354, 240] width 18 height 11
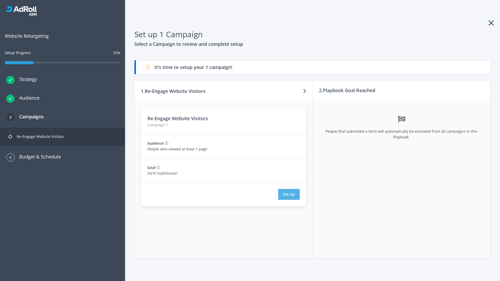
click at [289, 195] on button "Set Up" at bounding box center [289, 194] width 22 height 11
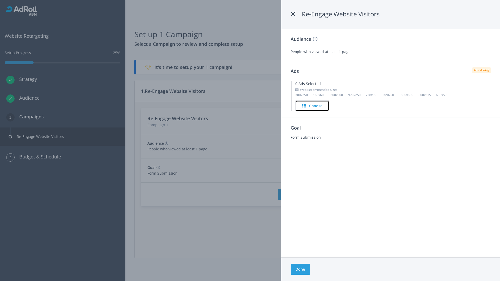
click at [313, 106] on h4 "Choose" at bounding box center [315, 106] width 13 height 6
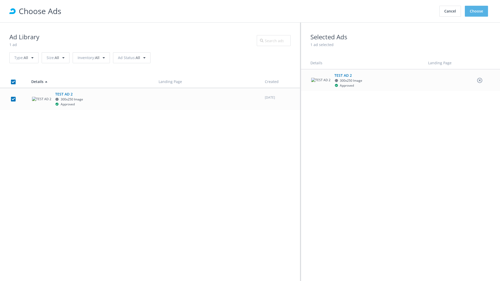
click at [477, 11] on button "Choose" at bounding box center [476, 11] width 23 height 11
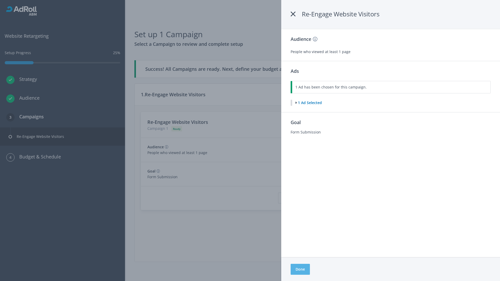
click at [300, 270] on button "Done" at bounding box center [300, 269] width 19 height 11
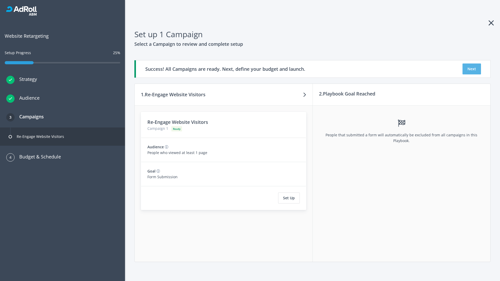
click at [472, 69] on button "Next" at bounding box center [472, 69] width 18 height 11
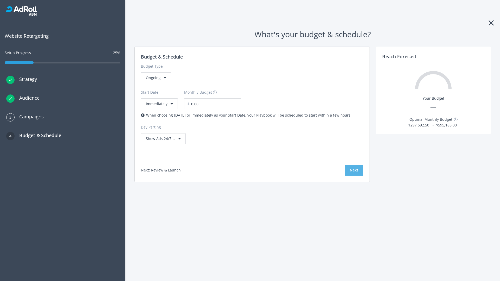
click at [354, 170] on button "Next" at bounding box center [354, 170] width 18 height 11
click at [156, 83] on div "Ongoing" at bounding box center [156, 77] width 30 height 11
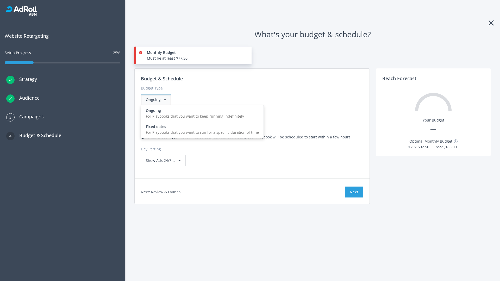
click at [201, 130] on div "For Playbooks that you want to run for a specific duration of time" at bounding box center [202, 133] width 113 height 6
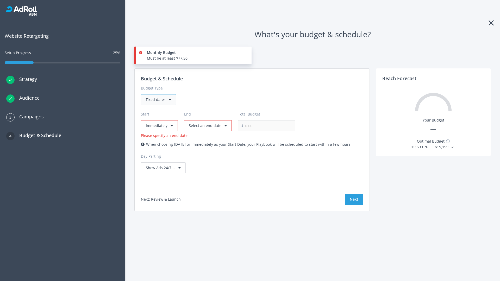
click at [158, 100] on div "Fixed dates" at bounding box center [158, 99] width 35 height 11
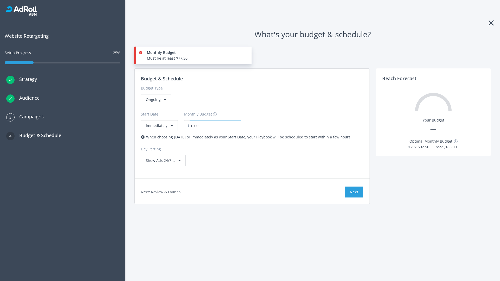
click at [212, 126] on input "0.00" at bounding box center [216, 125] width 52 height 11
click at [220, 126] on input "1.00" at bounding box center [216, 125] width 52 height 11
type input "1,000.00"
click at [159, 120] on button "Immediately" at bounding box center [159, 125] width 37 height 11
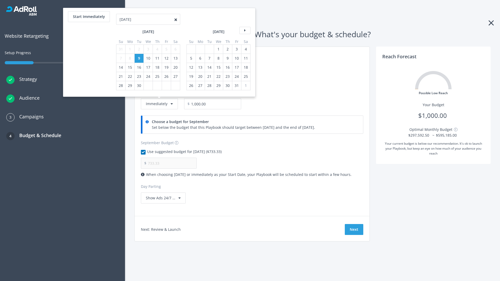
click at [244, 30] on icon at bounding box center [244, 30] width 11 height 7
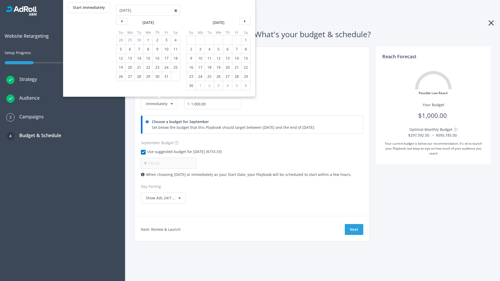
click at [191, 49] on div "2" at bounding box center [191, 49] width 7 height 9
type input "966.67"
click at [245, 40] on div "1" at bounding box center [246, 40] width 7 height 9
click at [89, 8] on button "Start Immediately" at bounding box center [89, 7] width 42 height 11
type input "[DATE]"
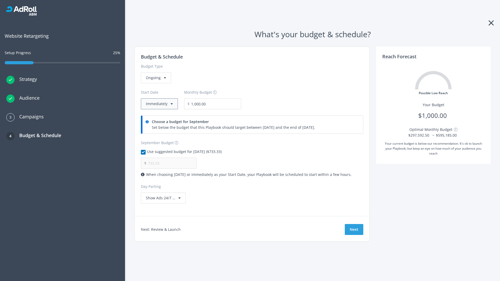
click at [159, 104] on button "Immediately" at bounding box center [159, 103] width 37 height 11
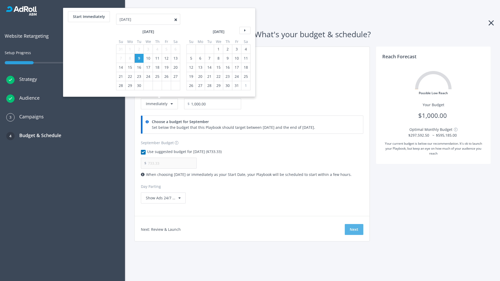
click at [354, 230] on button "Next" at bounding box center [354, 229] width 18 height 11
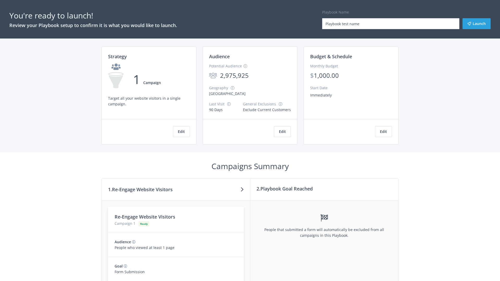
type input "Playbook test name"
click at [477, 24] on button "Launch" at bounding box center [477, 23] width 28 height 11
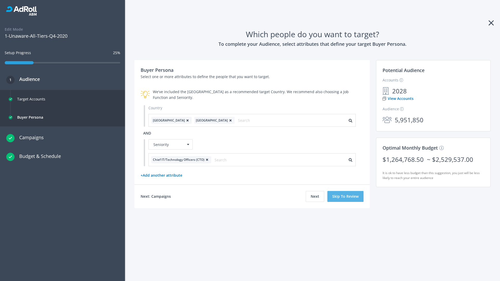
click at [346, 196] on button "Skip To Review" at bounding box center [345, 196] width 36 height 11
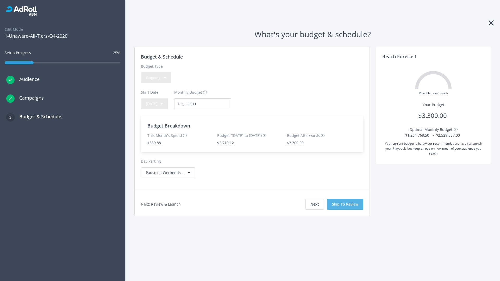
click at [345, 204] on button "Skip To Review" at bounding box center [345, 204] width 36 height 11
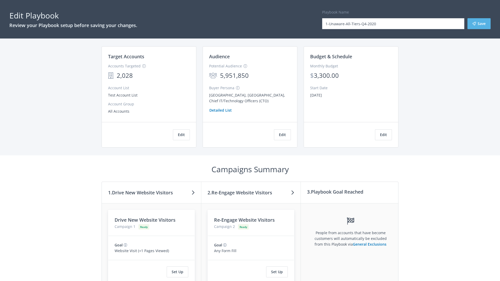
click at [479, 24] on button "Save" at bounding box center [479, 23] width 23 height 11
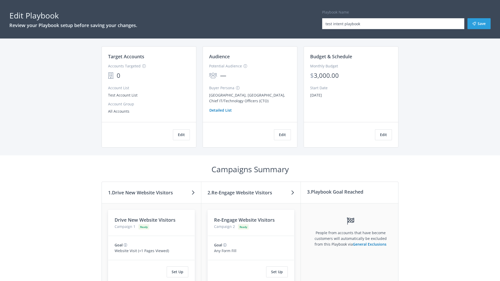
scroll to position [48, 0]
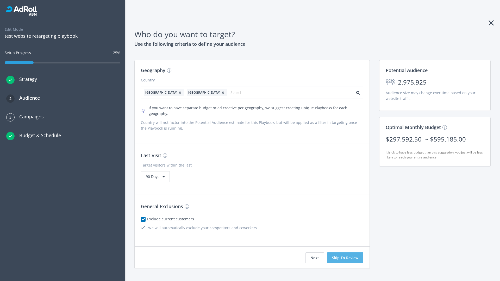
click at [345, 253] on button "Skip To Review" at bounding box center [345, 258] width 36 height 11
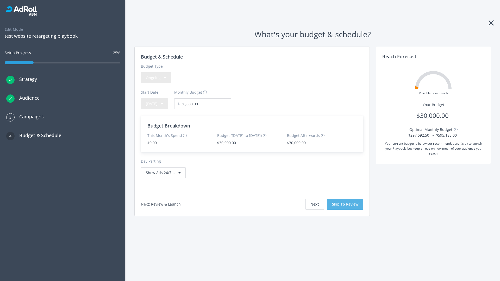
click at [345, 204] on button "Skip To Review" at bounding box center [345, 204] width 36 height 11
